Goal: Communication & Community: Answer question/provide support

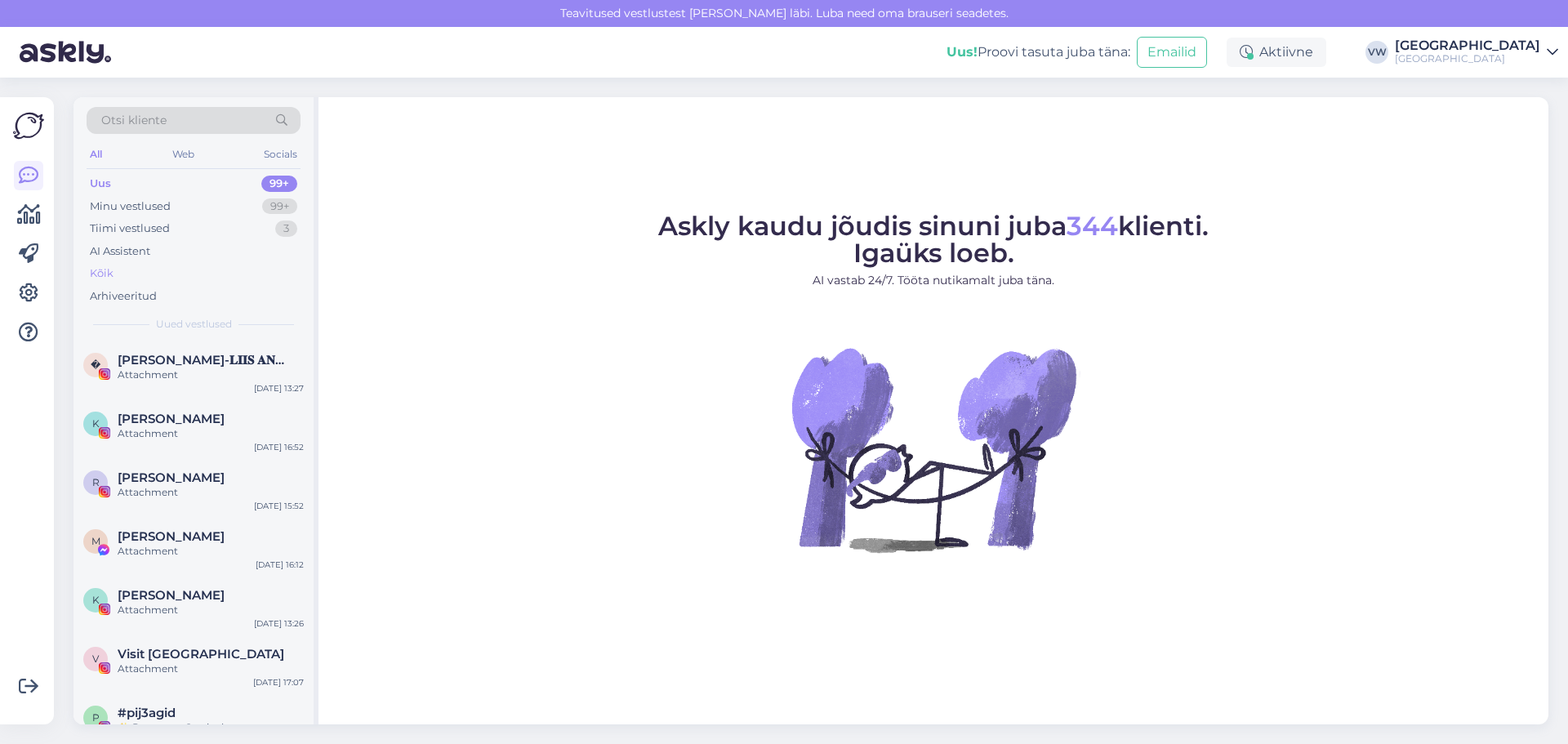
click at [95, 275] on div "Kõik" at bounding box center [101, 274] width 24 height 16
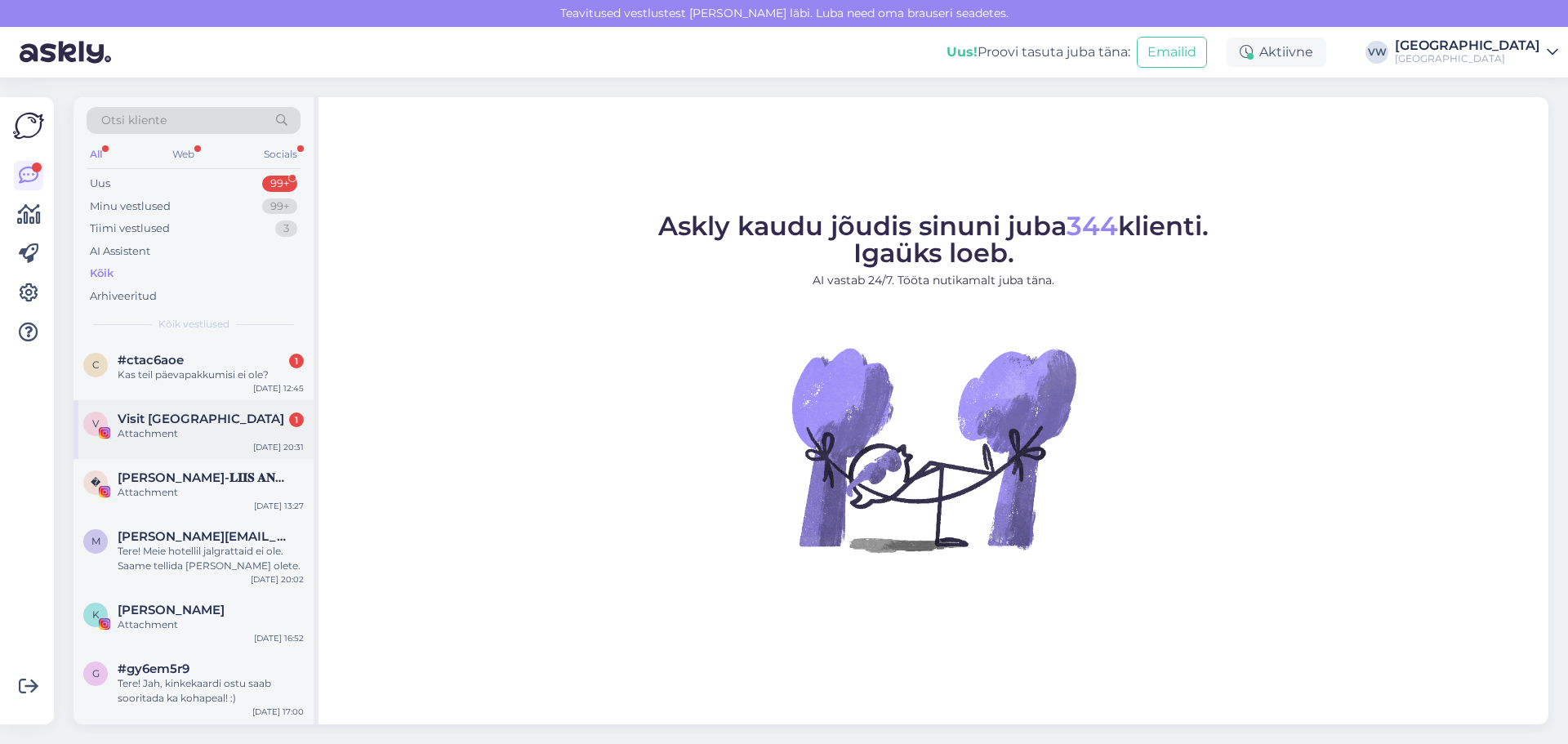
click at [162, 437] on div "Attachment" at bounding box center [210, 433] width 186 height 15
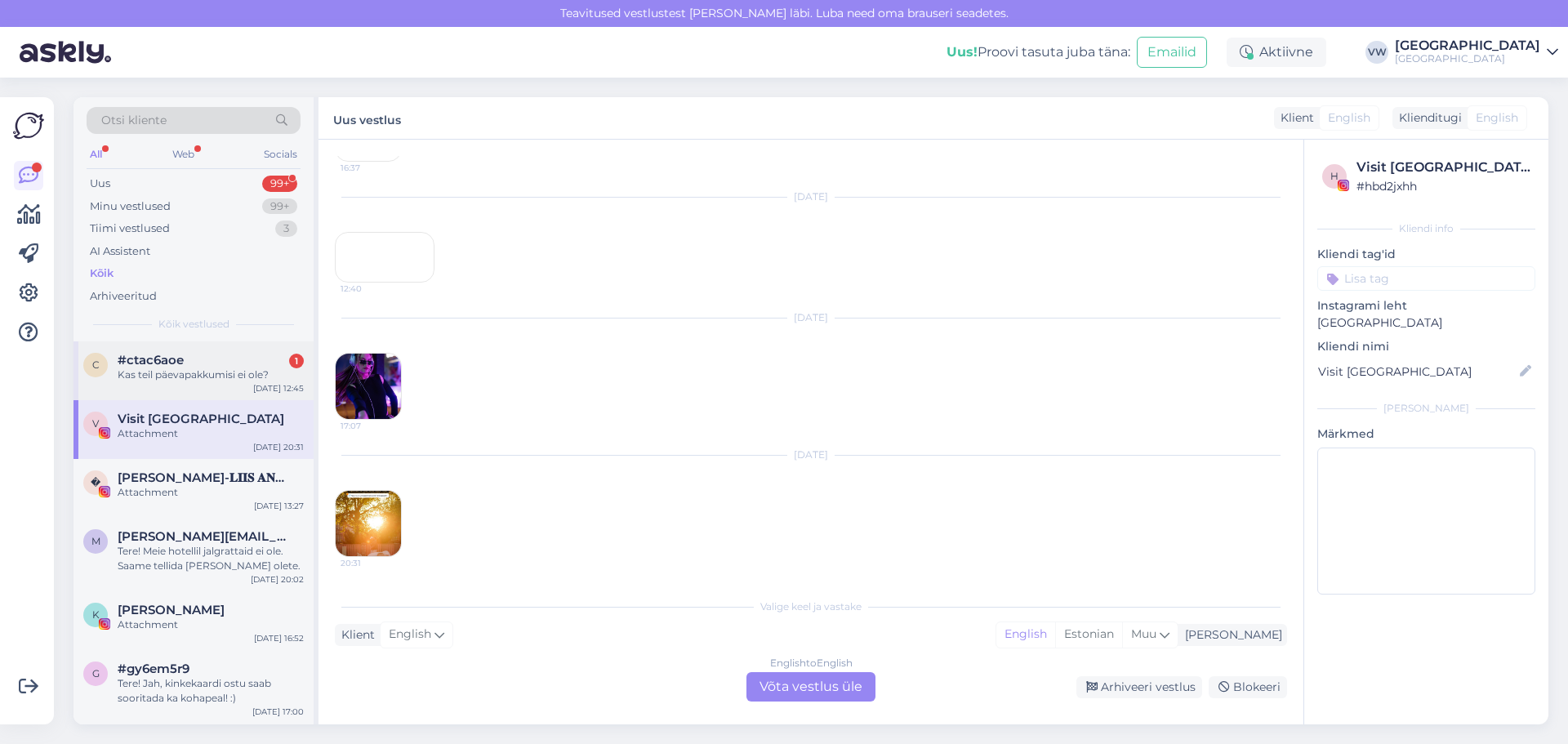
scroll to position [10404, 0]
click at [173, 370] on div "Kas teil päevapakkumisi ei ole?" at bounding box center [210, 374] width 186 height 15
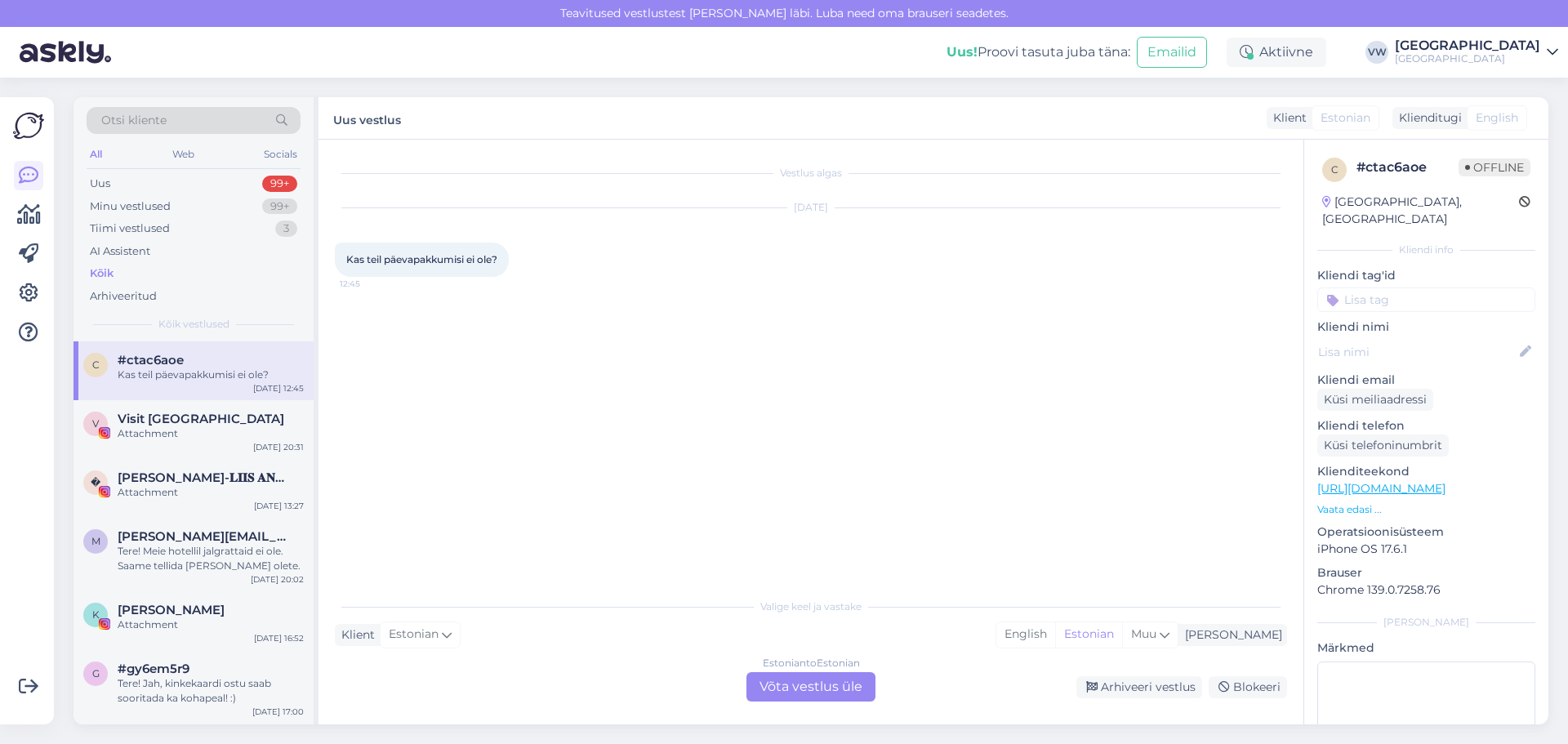
click at [837, 681] on div "Estonian to Estonian Võta vestlus üle" at bounding box center [810, 686] width 129 height 29
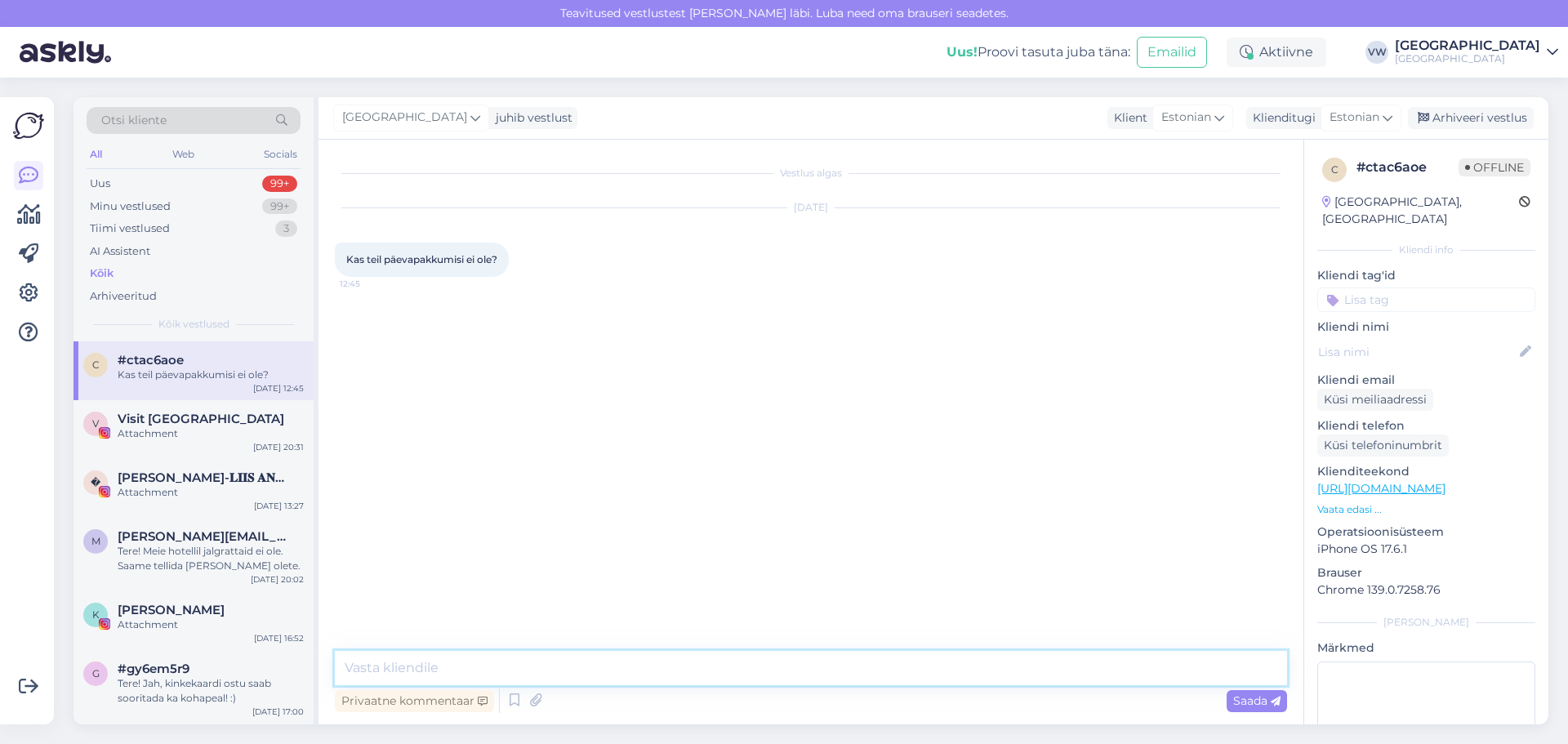
click at [528, 673] on textarea at bounding box center [811, 668] width 953 height 35
click at [530, 673] on textarea at bounding box center [811, 668] width 953 height 35
click at [532, 674] on textarea at bounding box center [811, 668] width 953 height 35
paste textarea "[URL][DOMAIN_NAME]"
type textarea "Tere! On ikka: [URL][DOMAIN_NAME]"
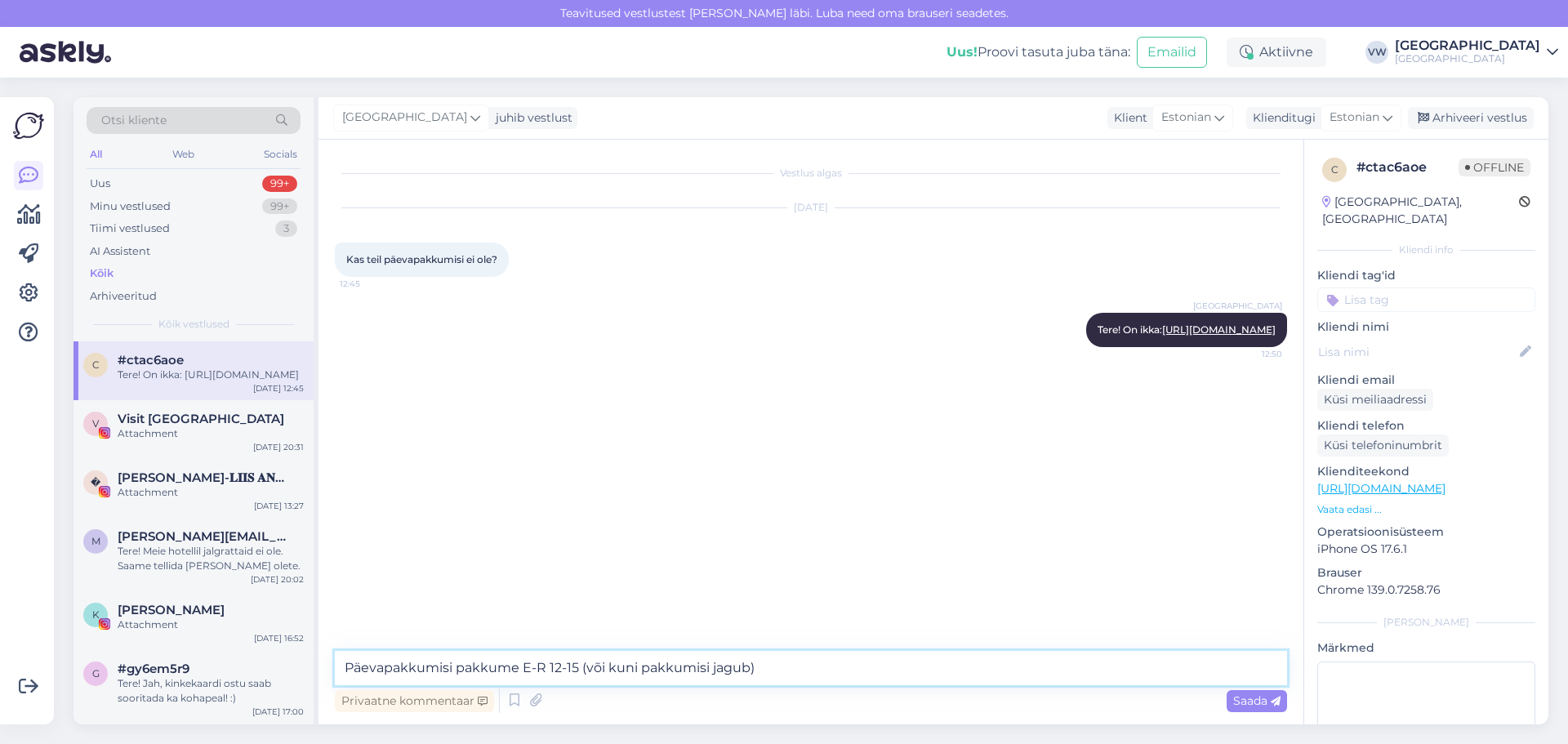
click at [486, 665] on textarea "Päevapakkumisi pakkume E-R 12-15 (või kuni pakkumisi jagub)" at bounding box center [811, 668] width 953 height 35
type textarea "Päevapakkumisi pakume E-R 12-15 (või kuni pakkumisi jagub)"
click at [784, 668] on textarea "Päevapakkumisi pakume E-R 12-15 (või kuni pakkumisi jagub)" at bounding box center [811, 668] width 953 height 35
drag, startPoint x: 515, startPoint y: 668, endPoint x: 814, endPoint y: 650, distance: 299.5
click at [814, 650] on div "Vestlus algas [DATE] Kas teil päevapakkumisi ei ole? 12:45 Villa Wesset Tere! O…" at bounding box center [811, 432] width 985 height 585
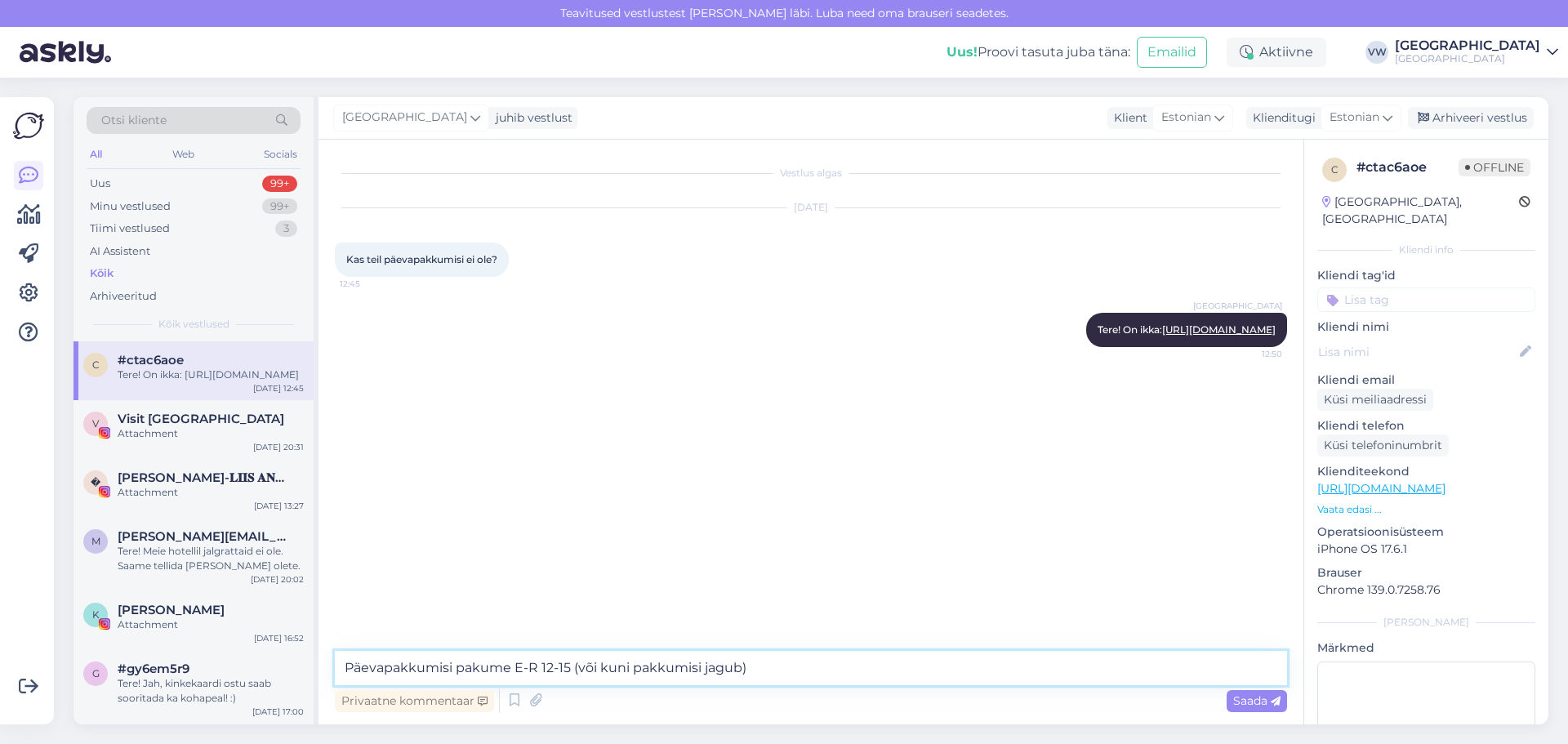
click at [794, 665] on textarea "Päevapakkumisi pakume E-R 12-15 (või kuni pakkumisi jagub)" at bounding box center [811, 668] width 953 height 35
drag, startPoint x: 519, startPoint y: 667, endPoint x: 769, endPoint y: 661, distance: 250.1
click at [769, 661] on textarea "Päevapakkumisi pakume E-R 12-15 (või kuni pakkumisi jagub)" at bounding box center [811, 668] width 953 height 35
click at [750, 669] on textarea "Päevapakkumisi pakume E-R 12-15 (või kuni pakkumisi jagub)" at bounding box center [811, 668] width 953 height 35
click at [630, 672] on textarea "Päevapakkumisi pakume E-R 12-15 (või kuni pakkumisi jagub)" at bounding box center [811, 668] width 953 height 35
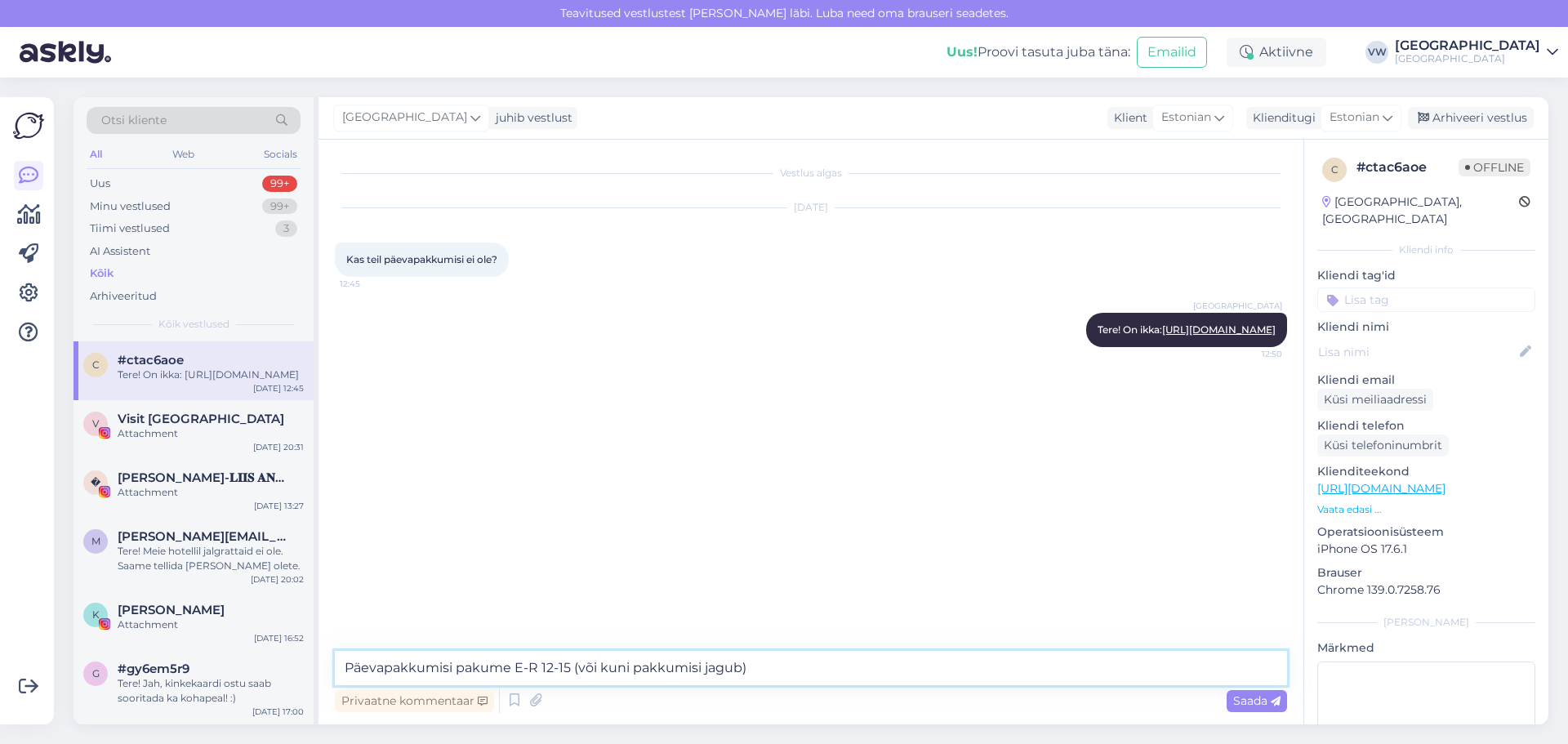
click at [771, 676] on textarea "Päevapakkumisi pakume E-R 12-15 (või kuni pakkumisi jagub)" at bounding box center [811, 668] width 953 height 35
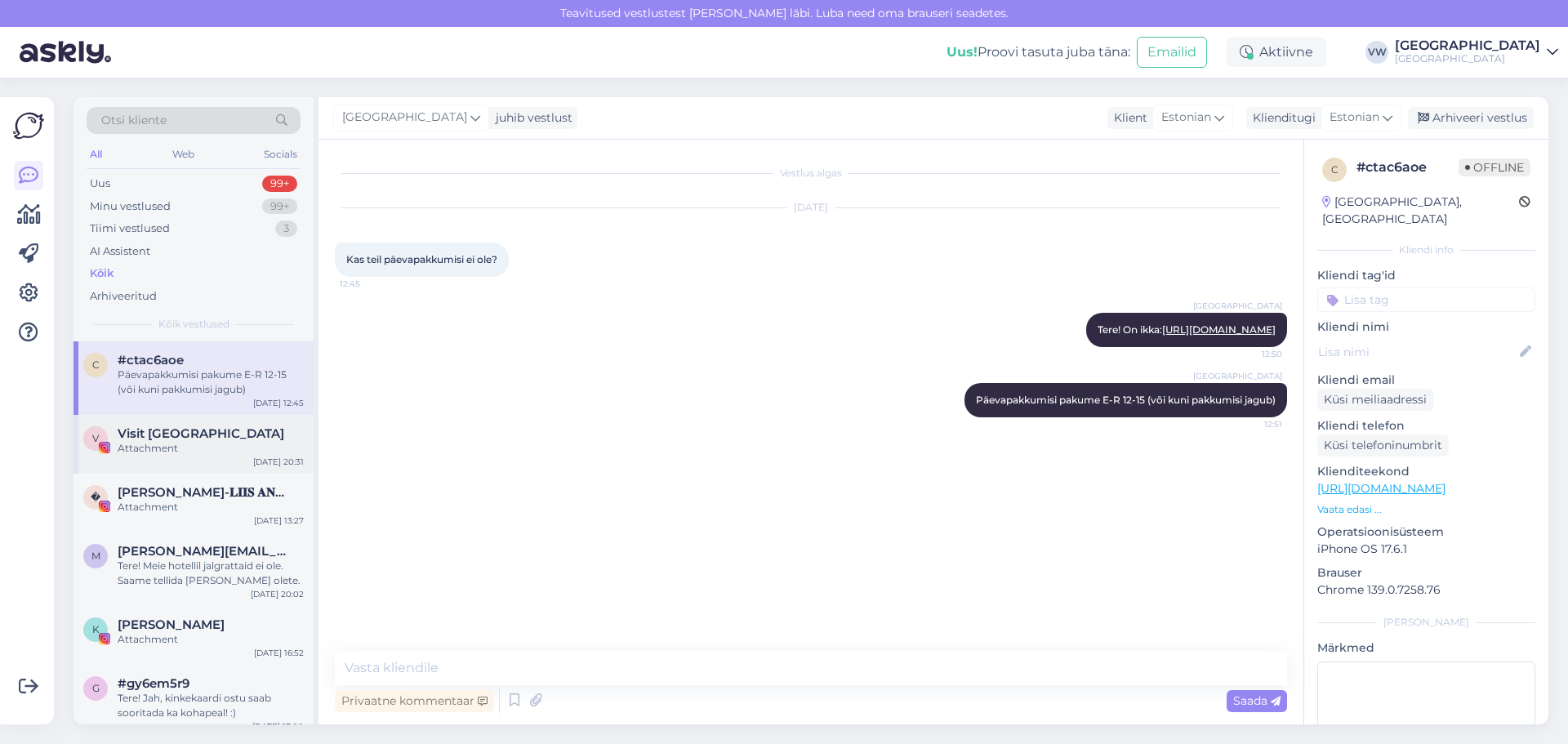
click at [266, 427] on div "Visit [GEOGRAPHIC_DATA]" at bounding box center [210, 433] width 186 height 15
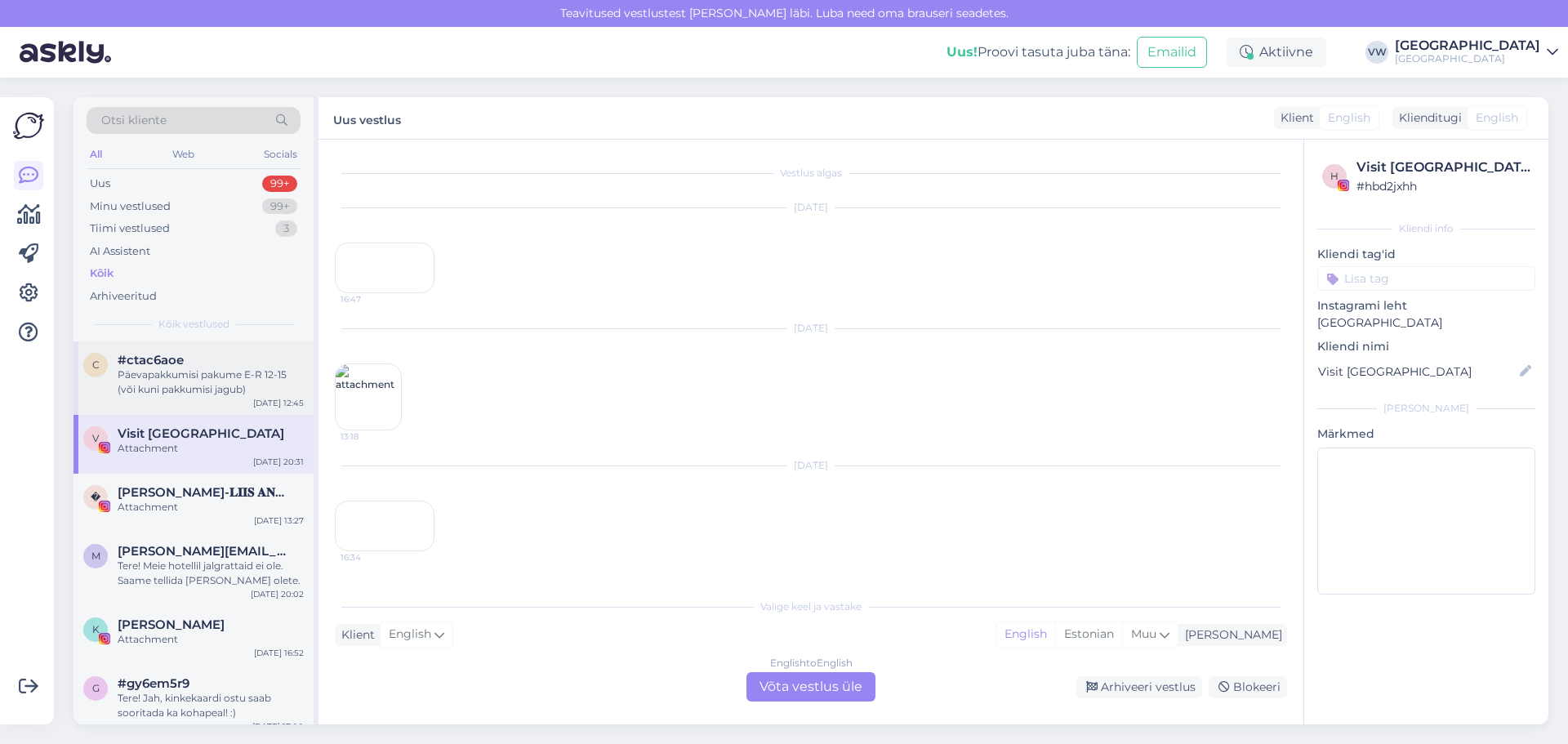
scroll to position [10428, 0]
click at [261, 397] on div "[DATE] 12:45" at bounding box center [278, 403] width 51 height 12
